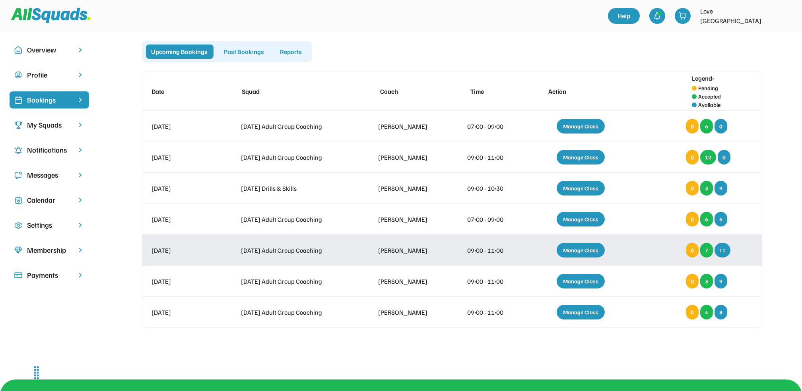
click at [585, 255] on div "Manage Class" at bounding box center [581, 250] width 48 height 15
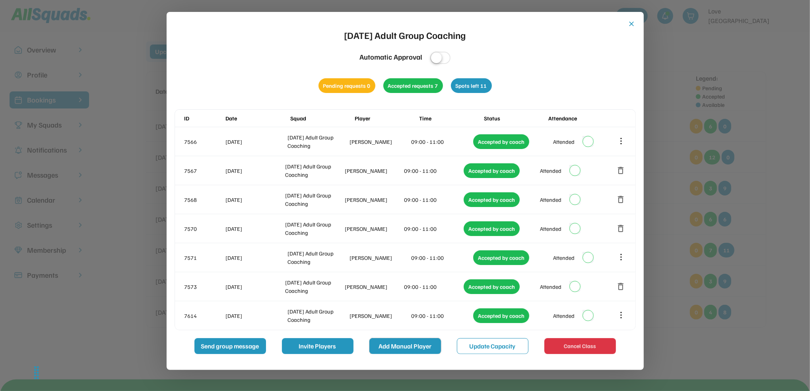
click at [420, 346] on button "Add Manual Player" at bounding box center [406, 346] width 72 height 16
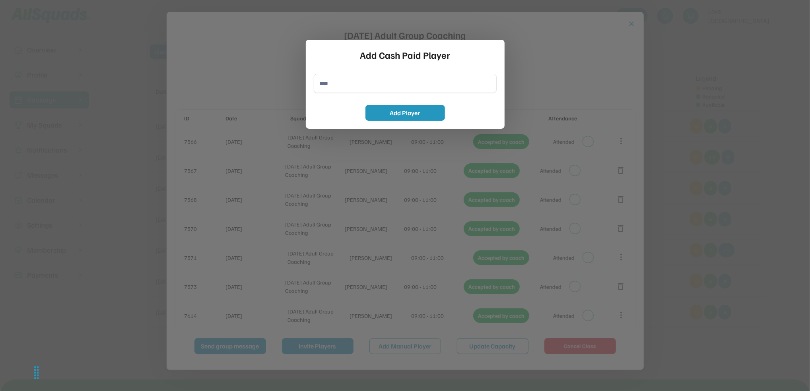
click at [333, 88] on input "input" at bounding box center [405, 83] width 183 height 19
type input "**********"
click at [379, 112] on button "Add Player" at bounding box center [406, 113] width 80 height 16
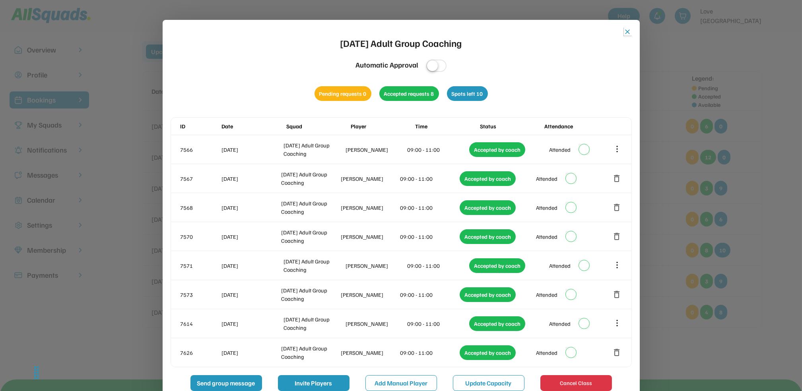
click at [625, 31] on button "close" at bounding box center [628, 32] width 8 height 8
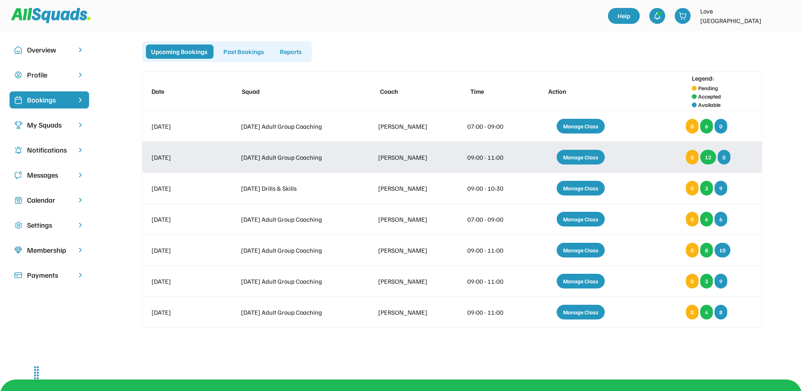
click at [578, 154] on div "Manage Class" at bounding box center [581, 157] width 48 height 15
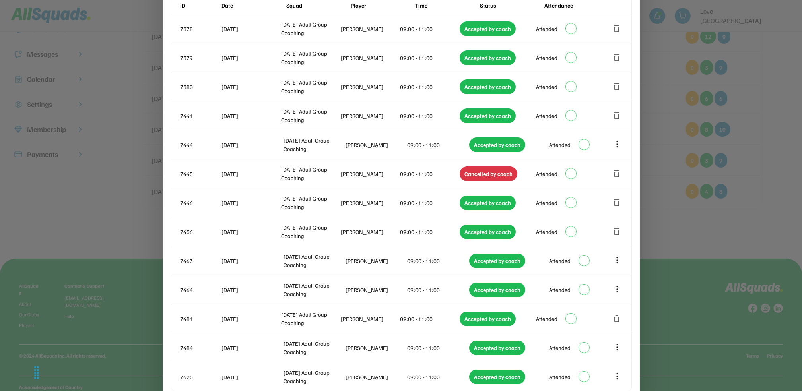
scroll to position [123, 0]
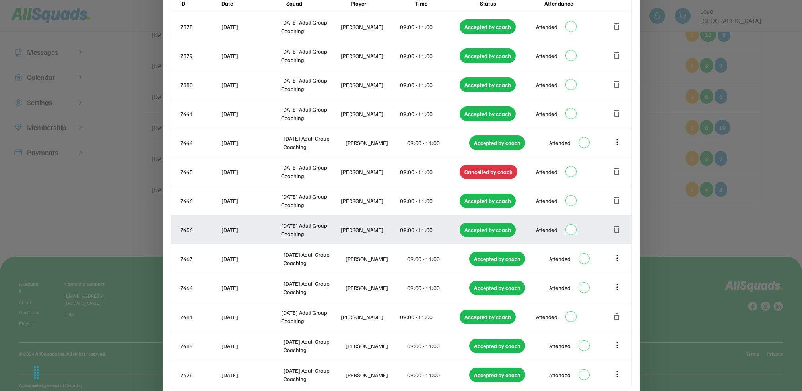
drag, startPoint x: 496, startPoint y: 229, endPoint x: 699, endPoint y: 253, distance: 203.9
click at [699, 253] on div at bounding box center [401, 195] width 802 height 391
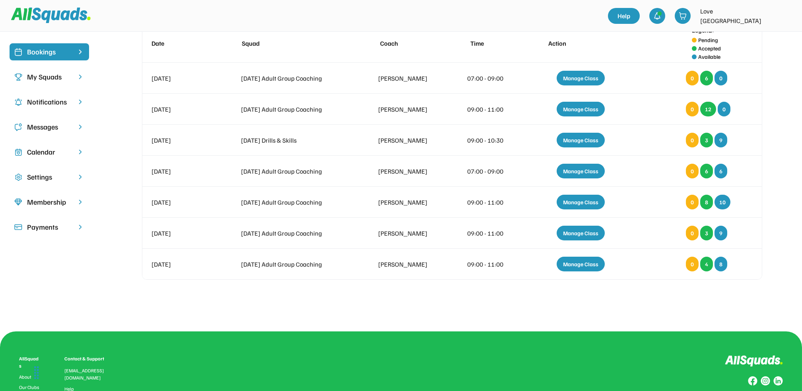
scroll to position [47, 0]
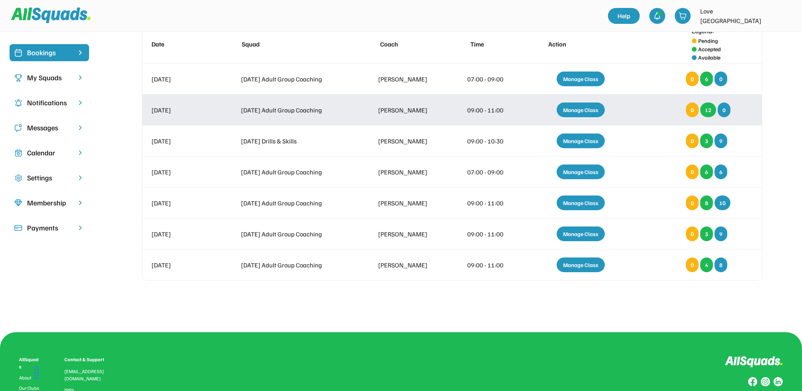
click at [587, 109] on div "Manage Class" at bounding box center [581, 110] width 48 height 15
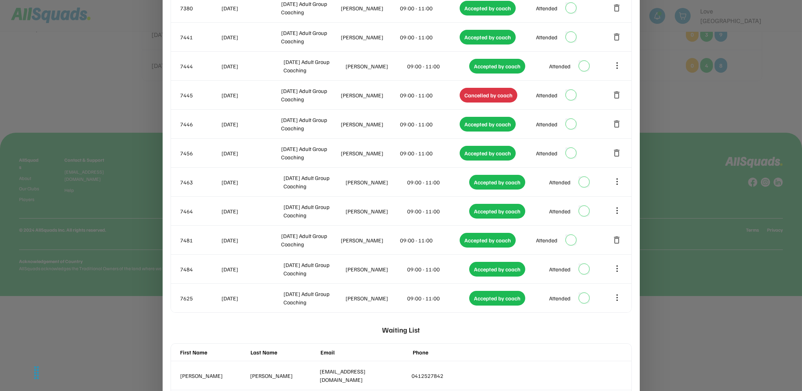
scroll to position [249, 0]
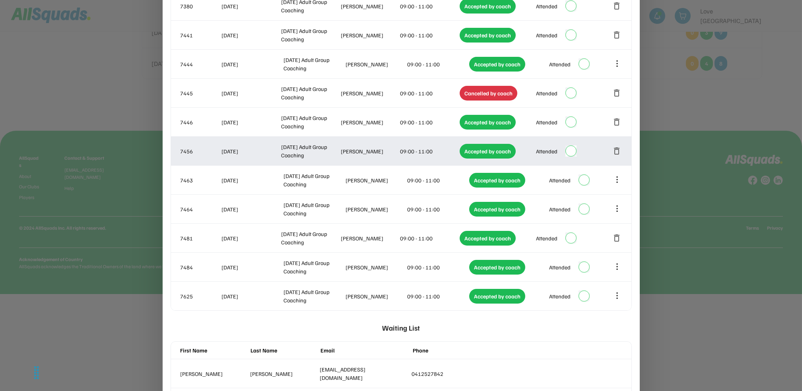
click at [614, 152] on button "delete" at bounding box center [618, 151] width 10 height 10
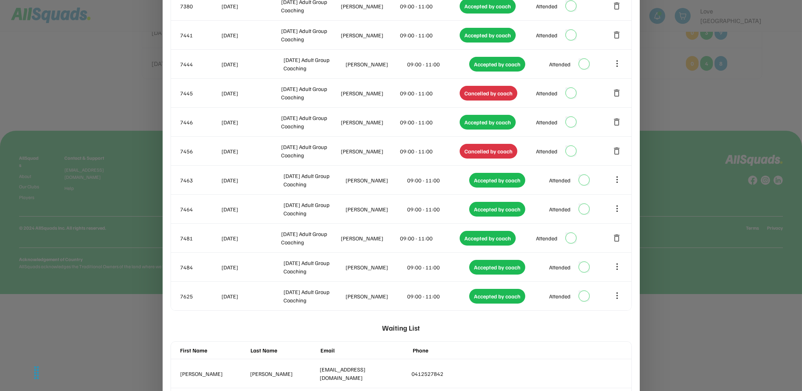
click at [736, 84] on div at bounding box center [401, 195] width 802 height 391
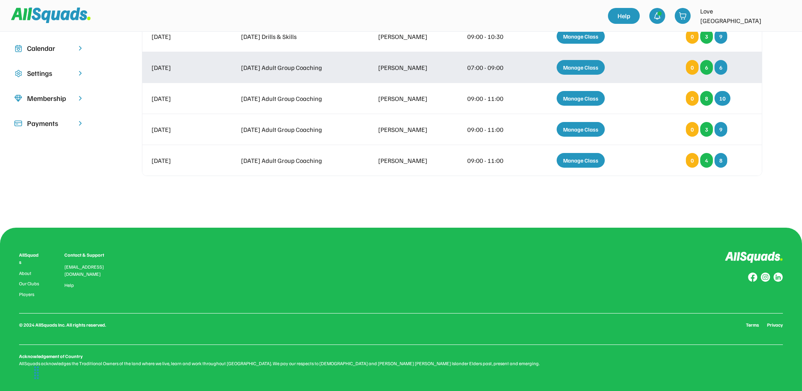
scroll to position [148, 0]
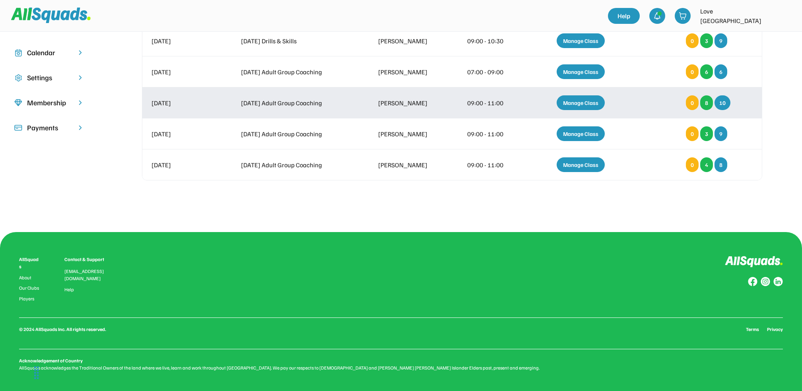
click at [577, 103] on div "Manage Class" at bounding box center [581, 102] width 48 height 15
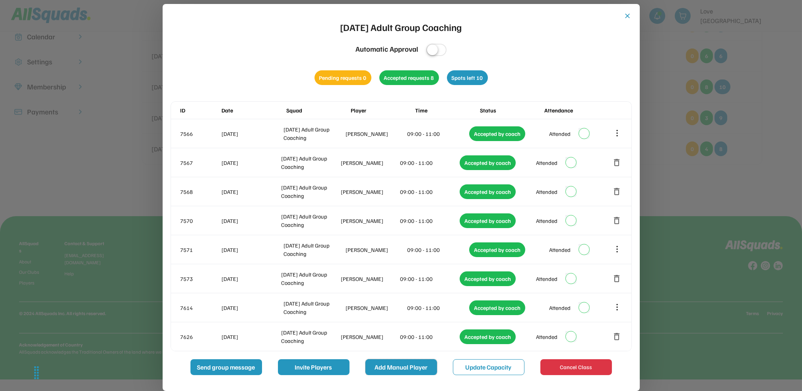
click at [407, 371] on button "Add Manual Player" at bounding box center [402, 368] width 72 height 16
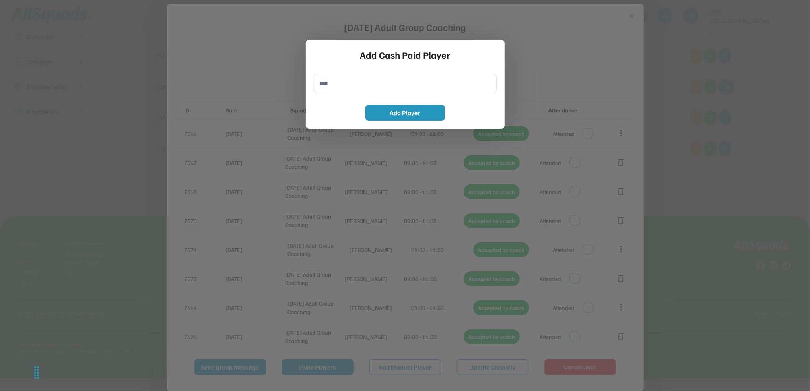
click at [397, 85] on input "input" at bounding box center [405, 83] width 183 height 19
type input "**********"
click at [403, 110] on button "Add Player" at bounding box center [406, 113] width 80 height 16
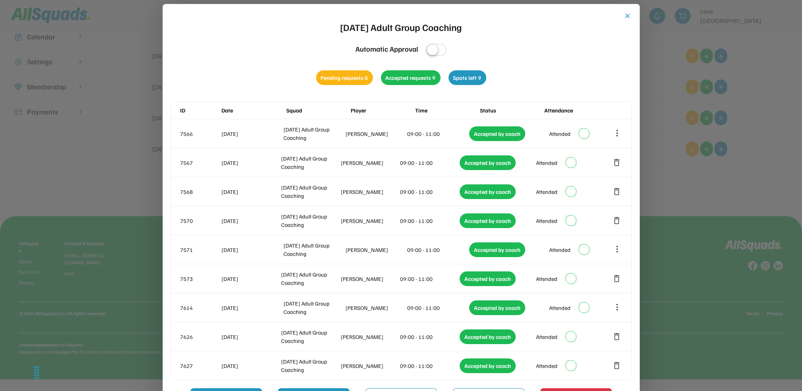
click at [724, 179] on div at bounding box center [401, 195] width 802 height 391
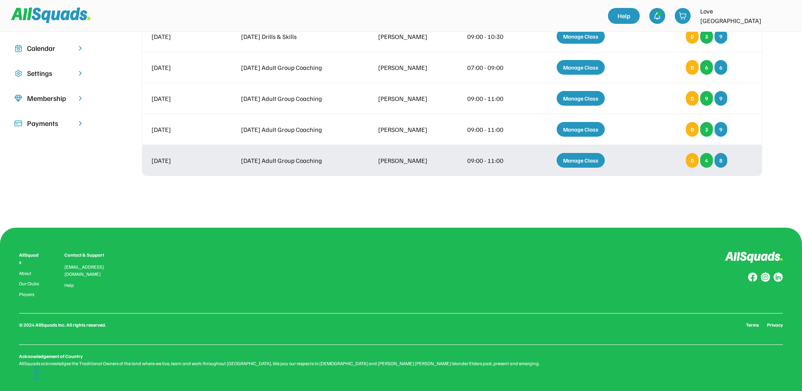
scroll to position [148, 0]
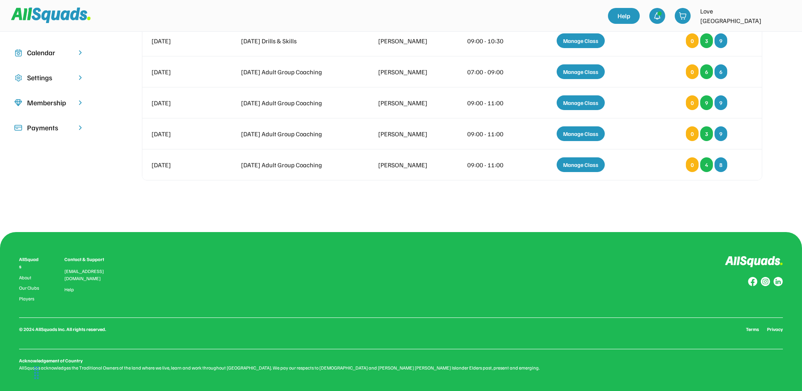
click at [681, 212] on div "Upcoming Bookings Past Bookings Reports Date Squad Coach Time Action Legend: Pe…" at bounding box center [441, 55] width 704 height 323
